Goal: Information Seeking & Learning: Learn about a topic

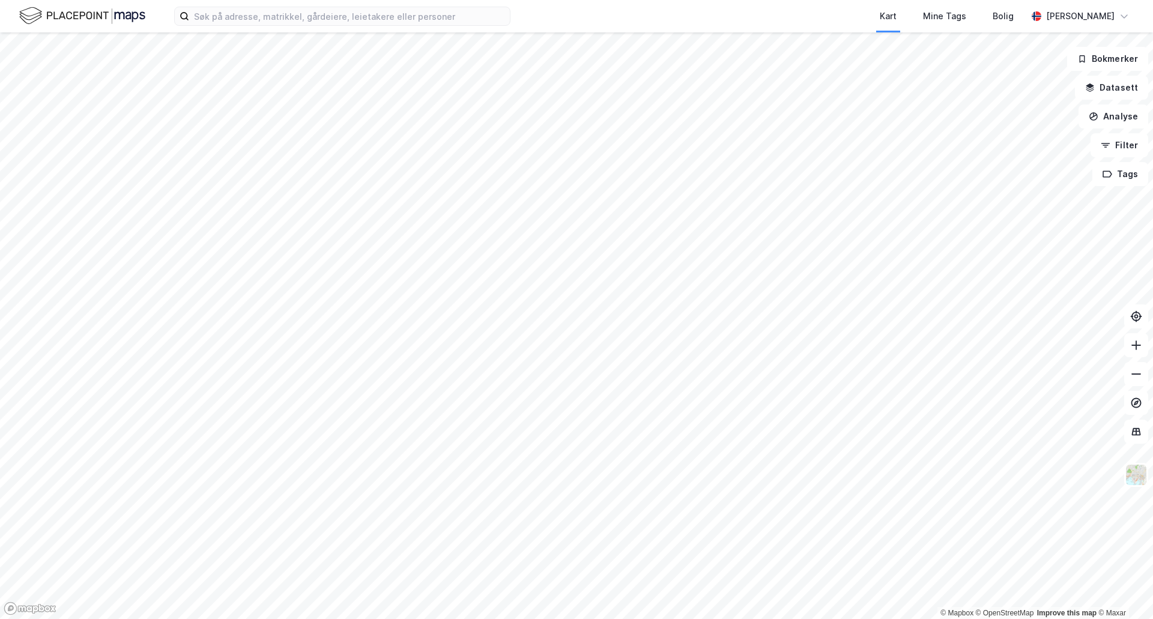
click at [344, 30] on div "Kart Mine Tags Bolig [PERSON_NAME]" at bounding box center [576, 16] width 1153 height 32
click at [346, 25] on input at bounding box center [349, 16] width 321 height 18
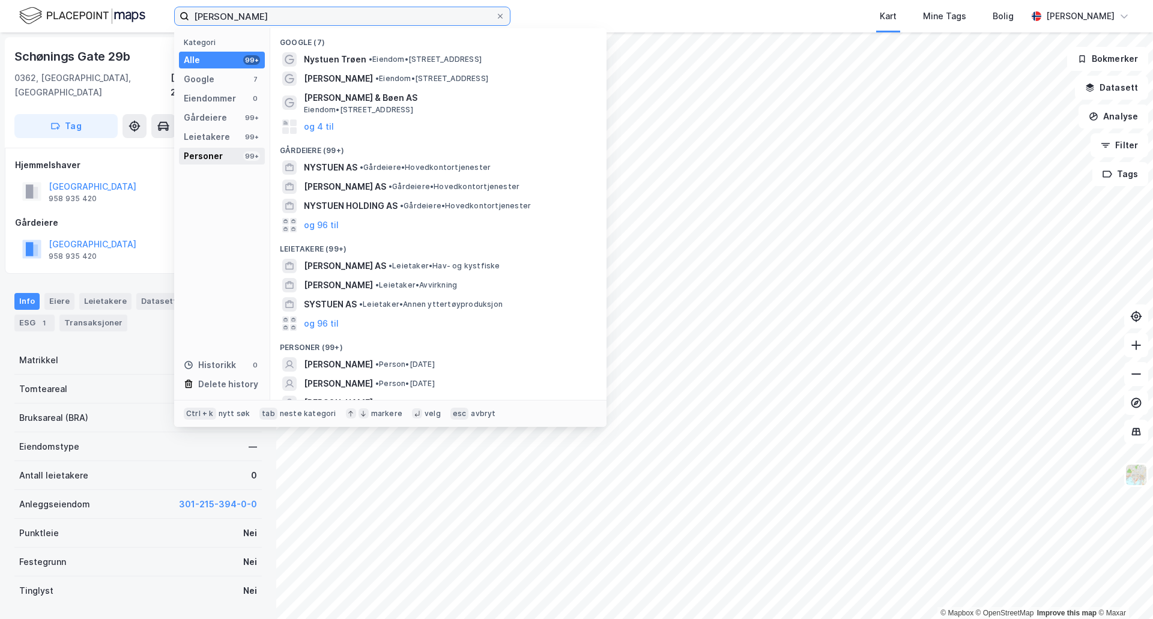
type input "[PERSON_NAME]"
click at [237, 149] on div "Personer 99+" at bounding box center [222, 156] width 86 height 17
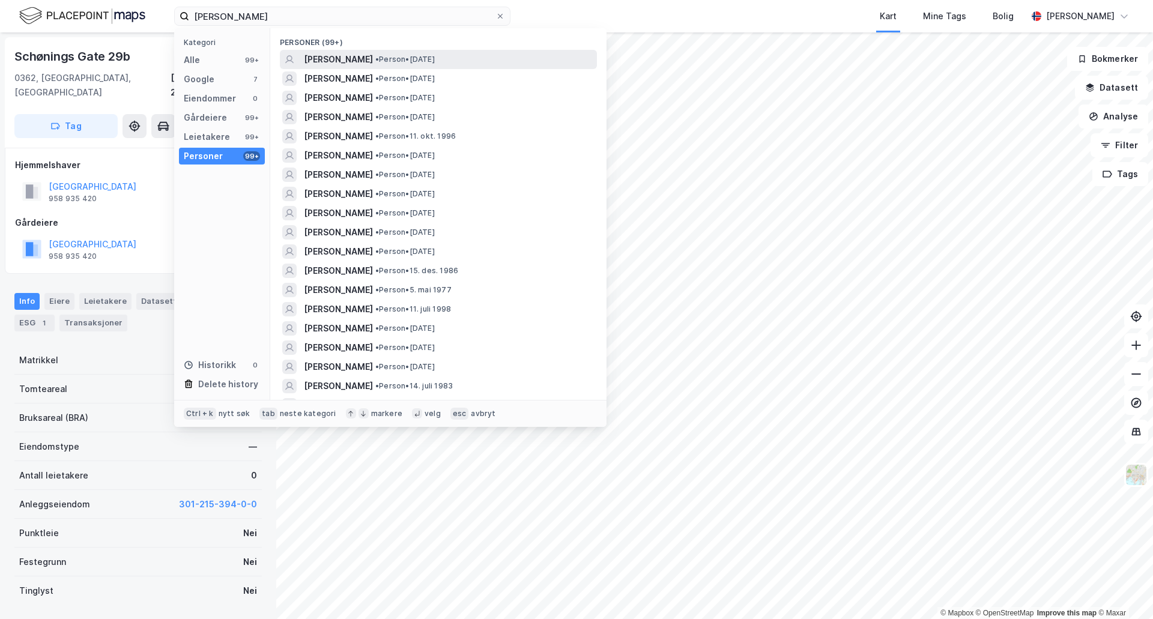
click at [373, 65] on span "[PERSON_NAME]" at bounding box center [338, 59] width 69 height 14
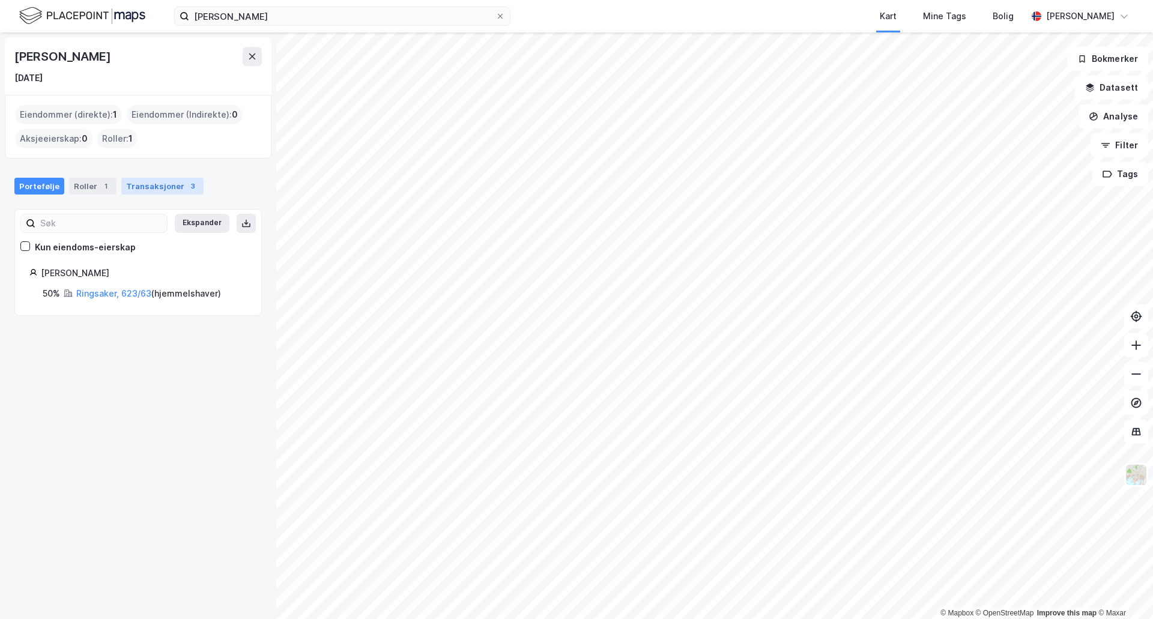
click at [140, 186] on div "Transaksjoner 3" at bounding box center [162, 186] width 82 height 17
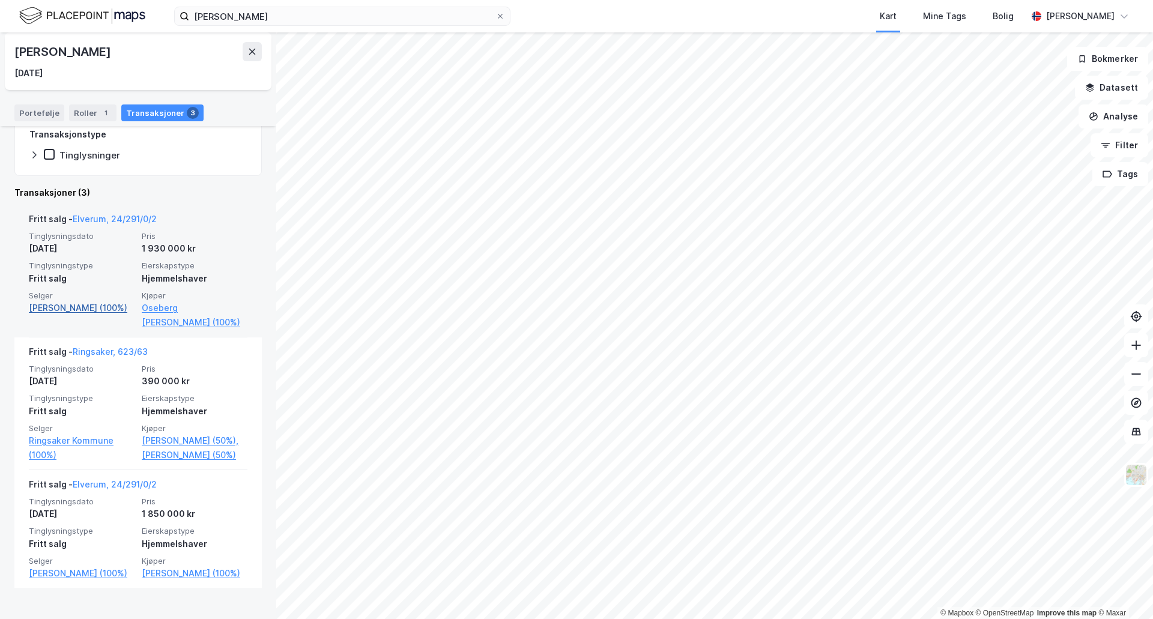
scroll to position [207, 0]
